Goal: Navigation & Orientation: Find specific page/section

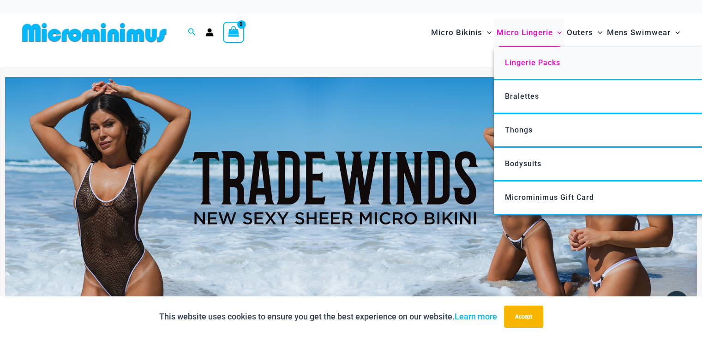
click at [509, 60] on span "Lingerie Packs" at bounding box center [532, 62] width 55 height 9
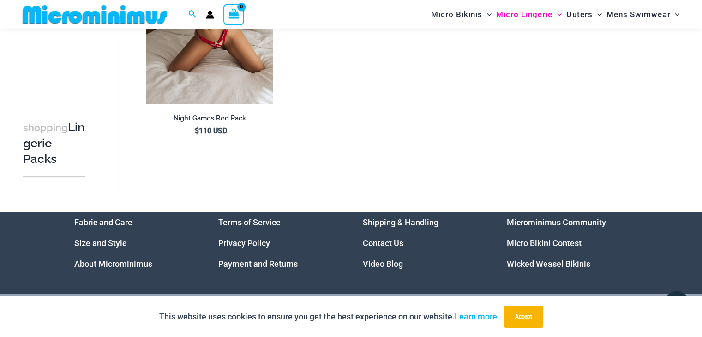
scroll to position [1229, 0]
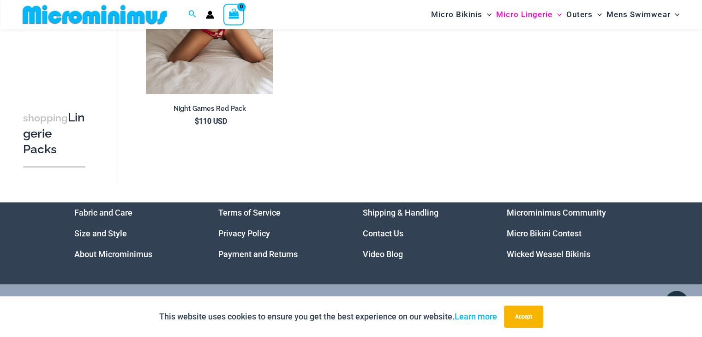
click at [558, 249] on link "Wicked Weasel Bikinis" at bounding box center [549, 254] width 84 height 10
